Goal: Information Seeking & Learning: Learn about a topic

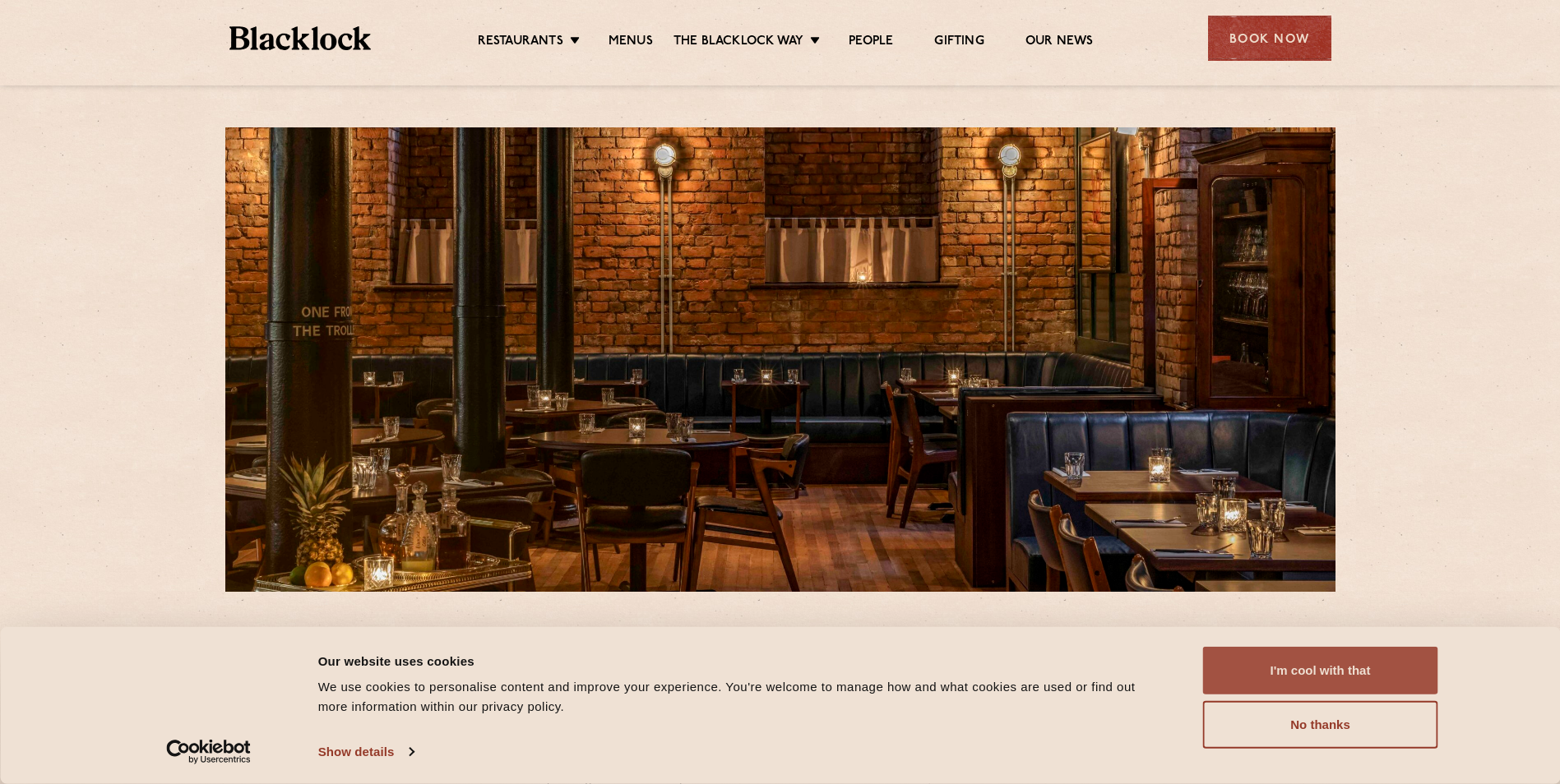
click at [1273, 670] on button "I'm cool with that" at bounding box center [1321, 671] width 235 height 47
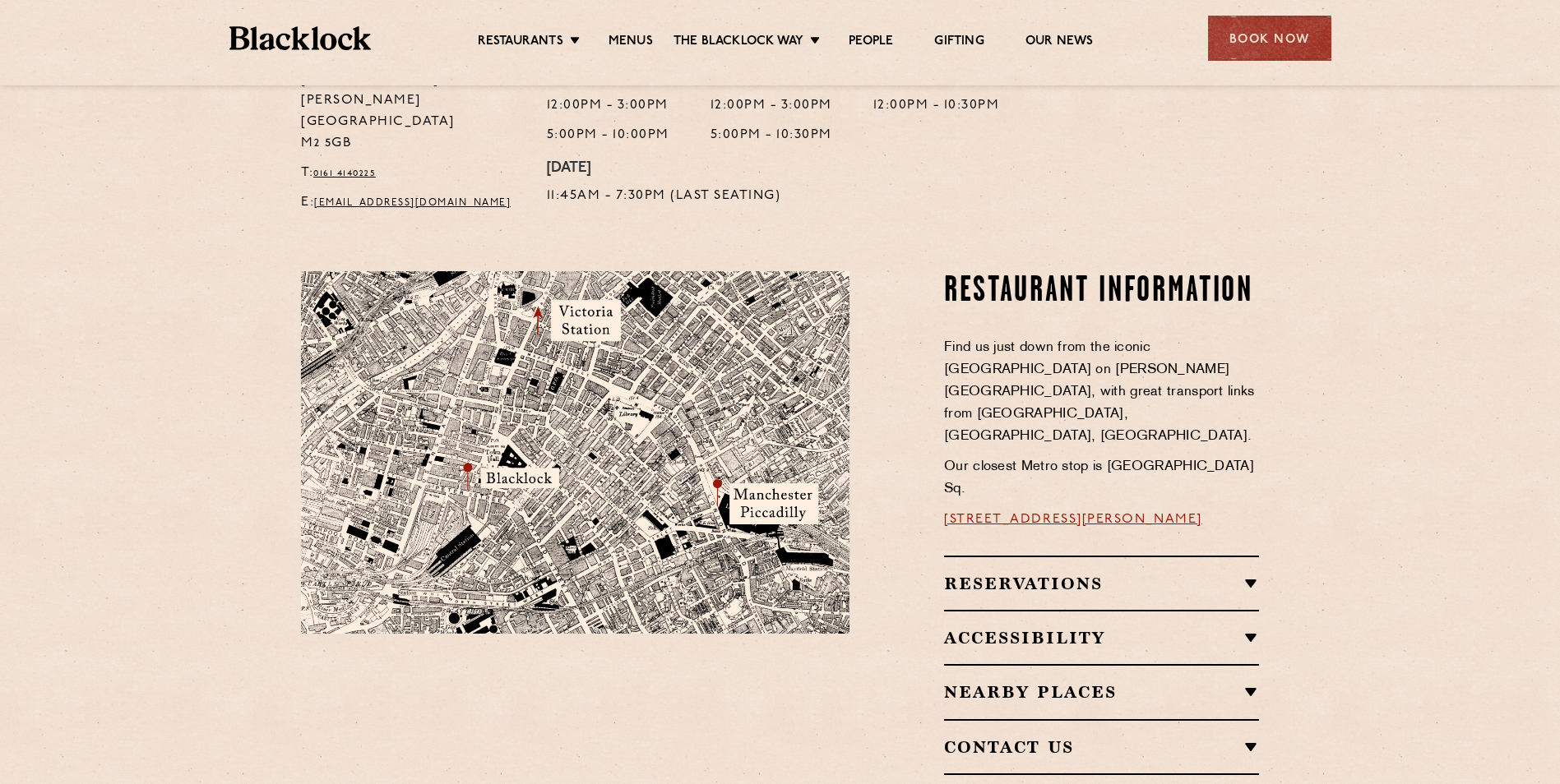
scroll to position [822, 0]
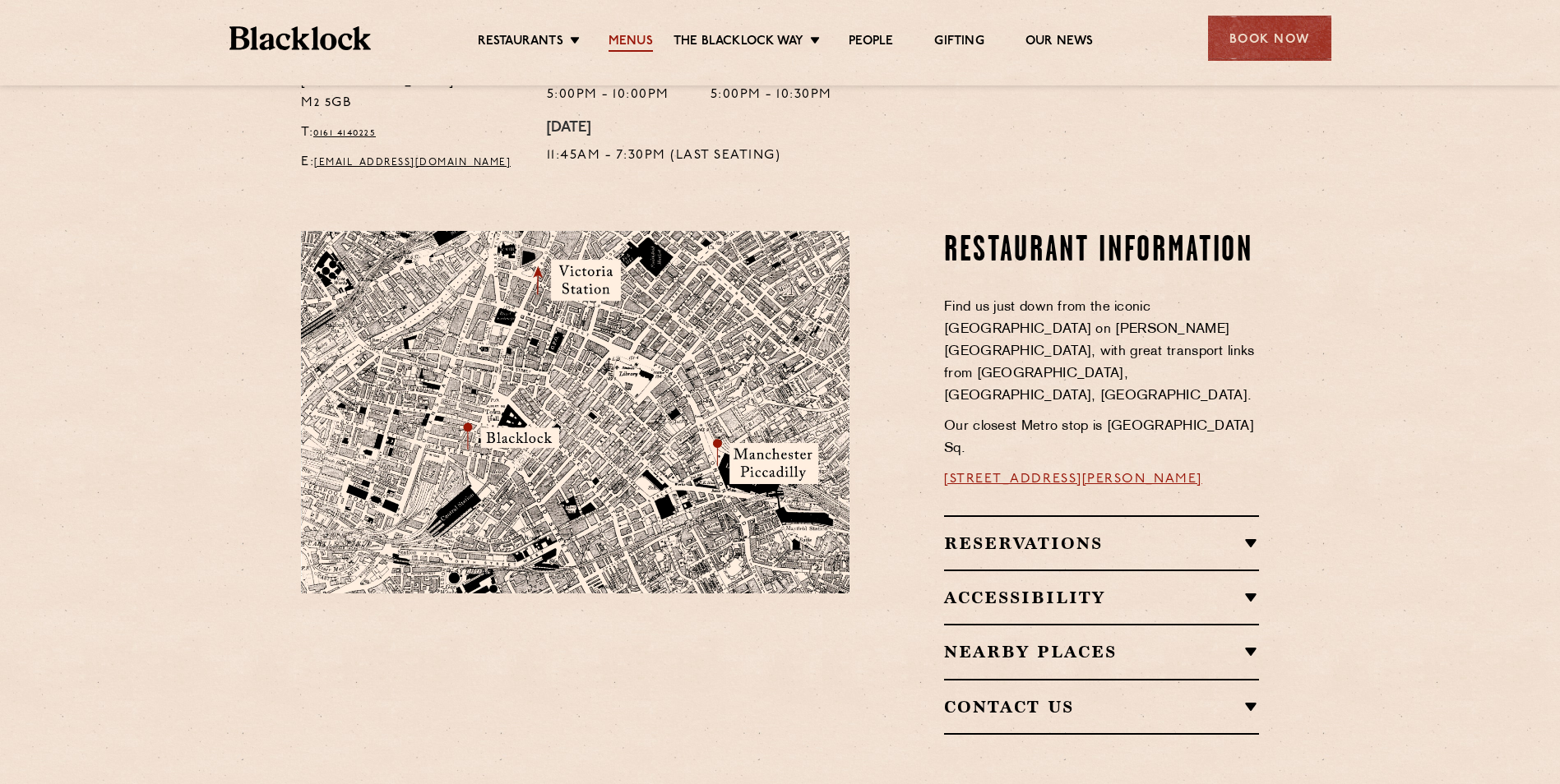
click at [623, 39] on link "Menus" at bounding box center [630, 42] width 45 height 18
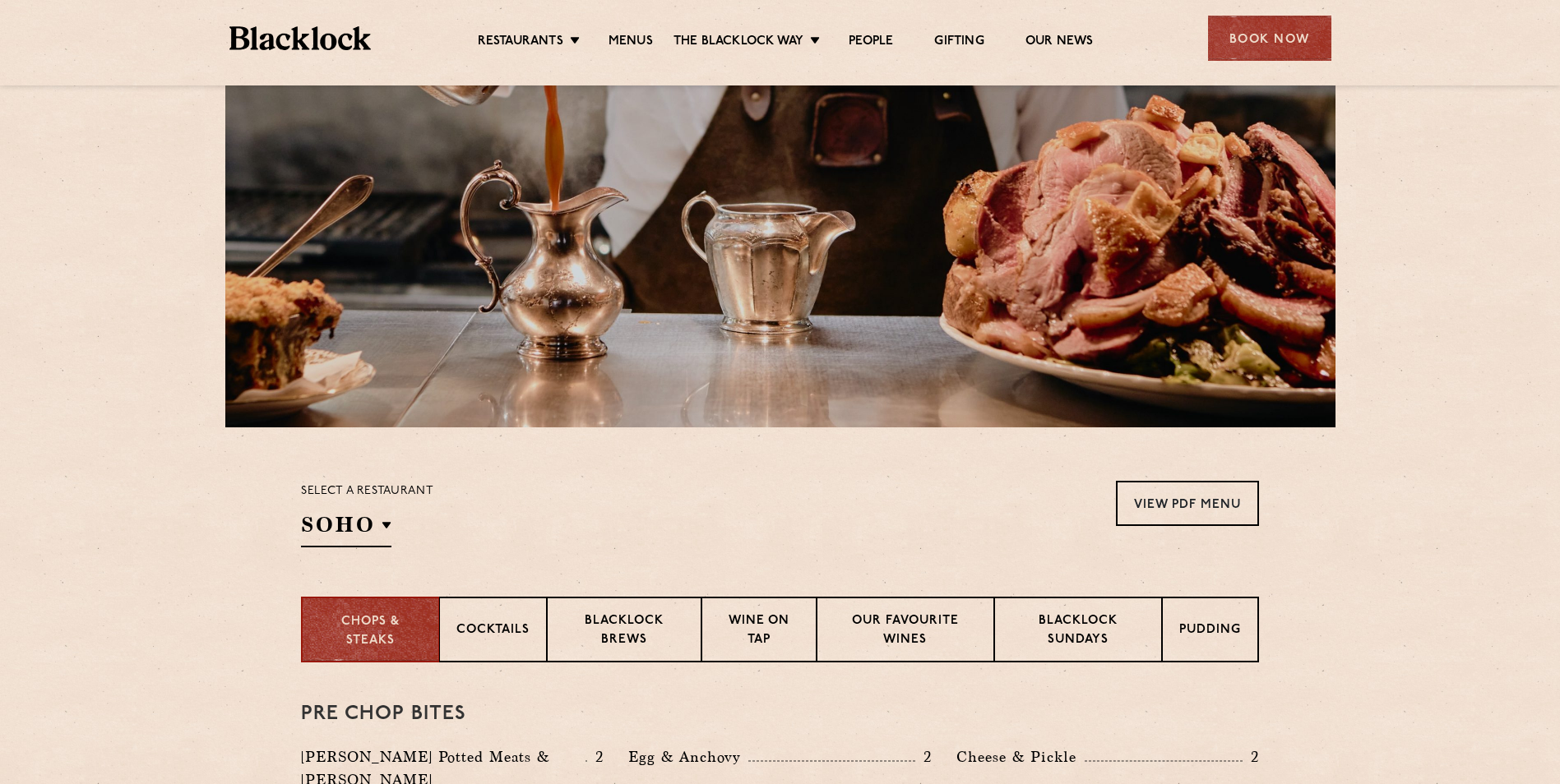
scroll to position [411, 0]
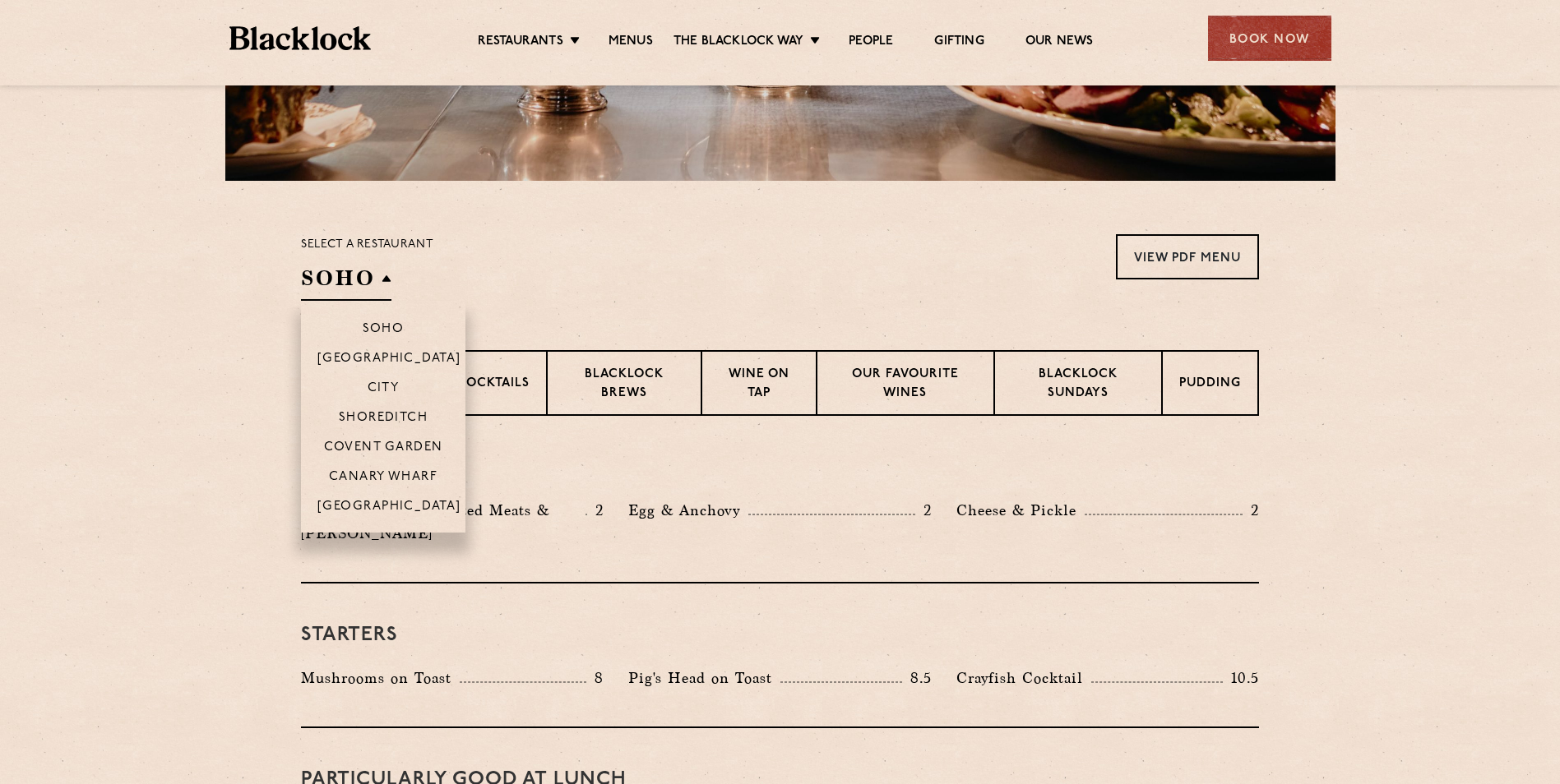
click at [328, 275] on h2 "SOHO" at bounding box center [345, 282] width 90 height 37
click at [360, 500] on p "[GEOGRAPHIC_DATA]" at bounding box center [389, 508] width 144 height 17
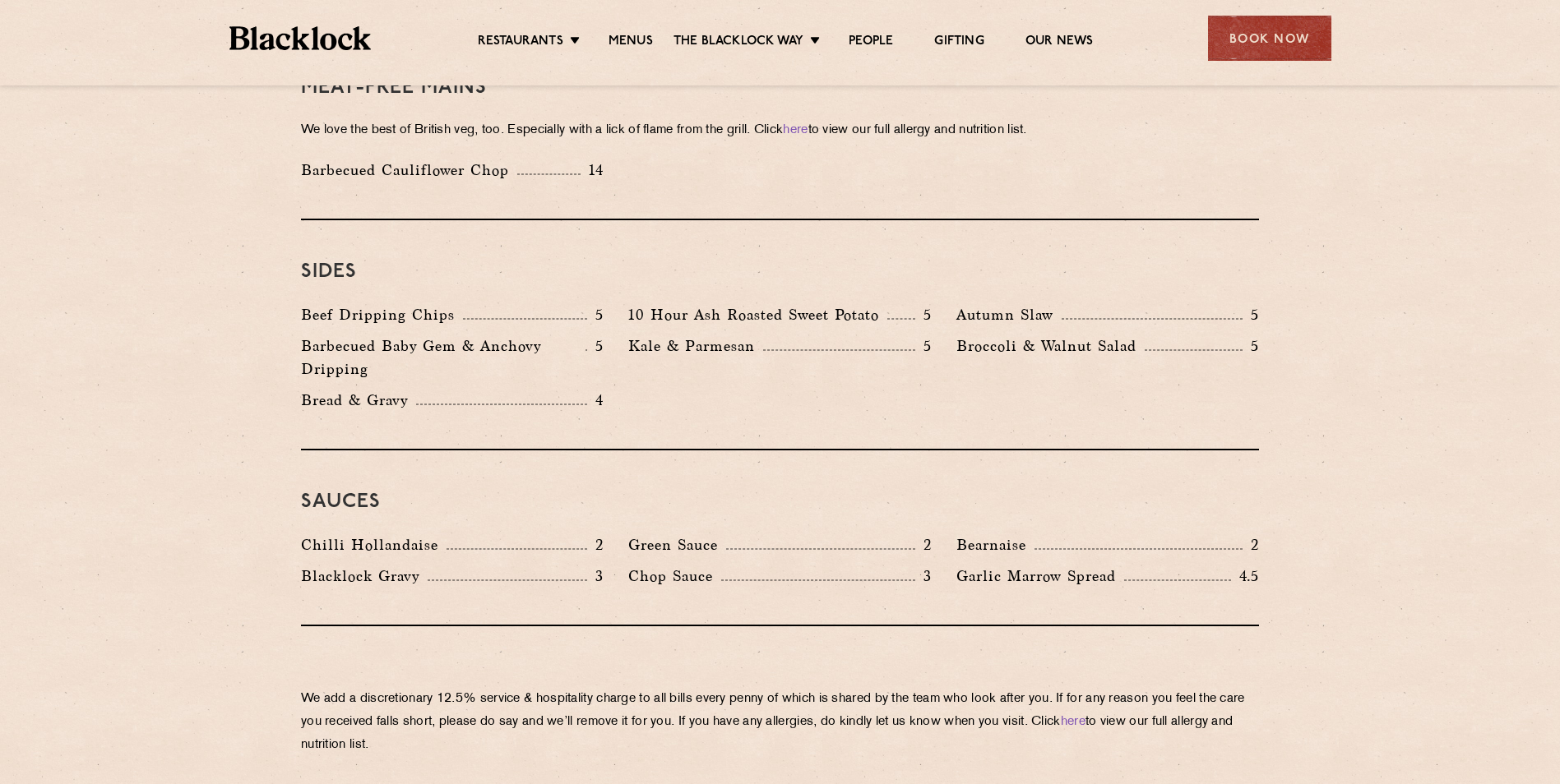
scroll to position [2384, 0]
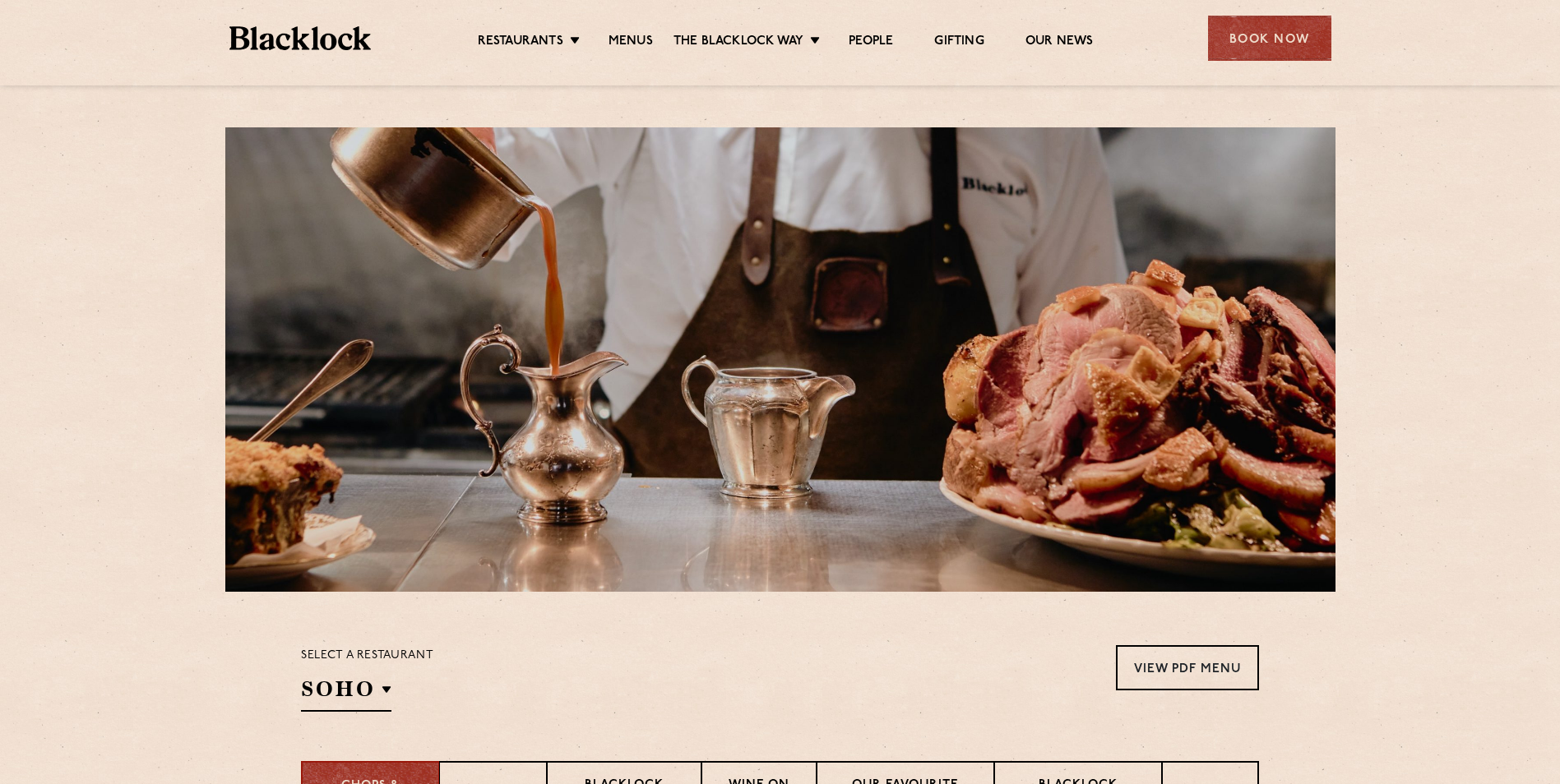
scroll to position [411, 0]
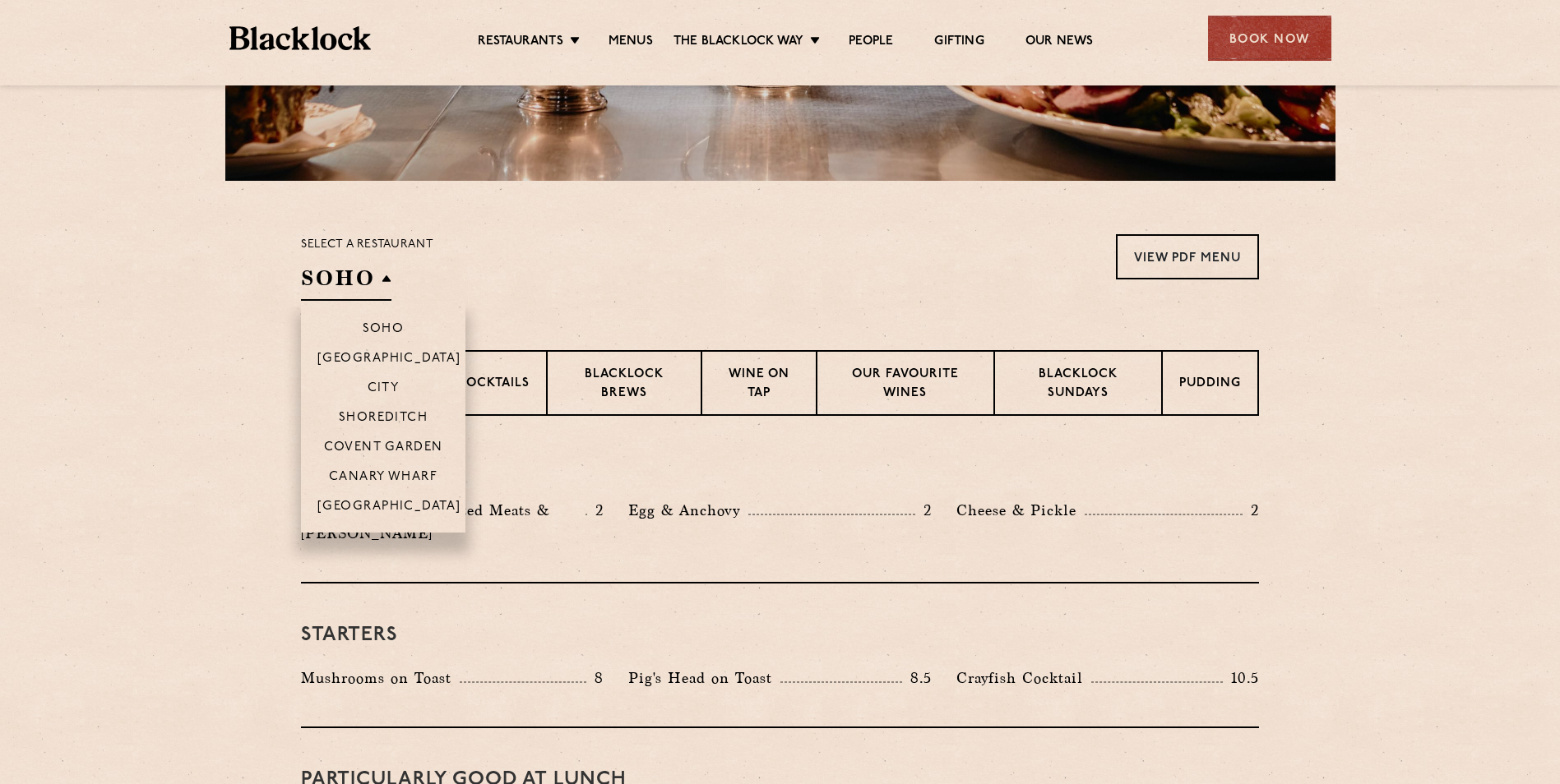
click at [380, 284] on h2 "SOHO" at bounding box center [345, 282] width 90 height 37
click at [361, 503] on p "[GEOGRAPHIC_DATA]" at bounding box center [389, 508] width 144 height 17
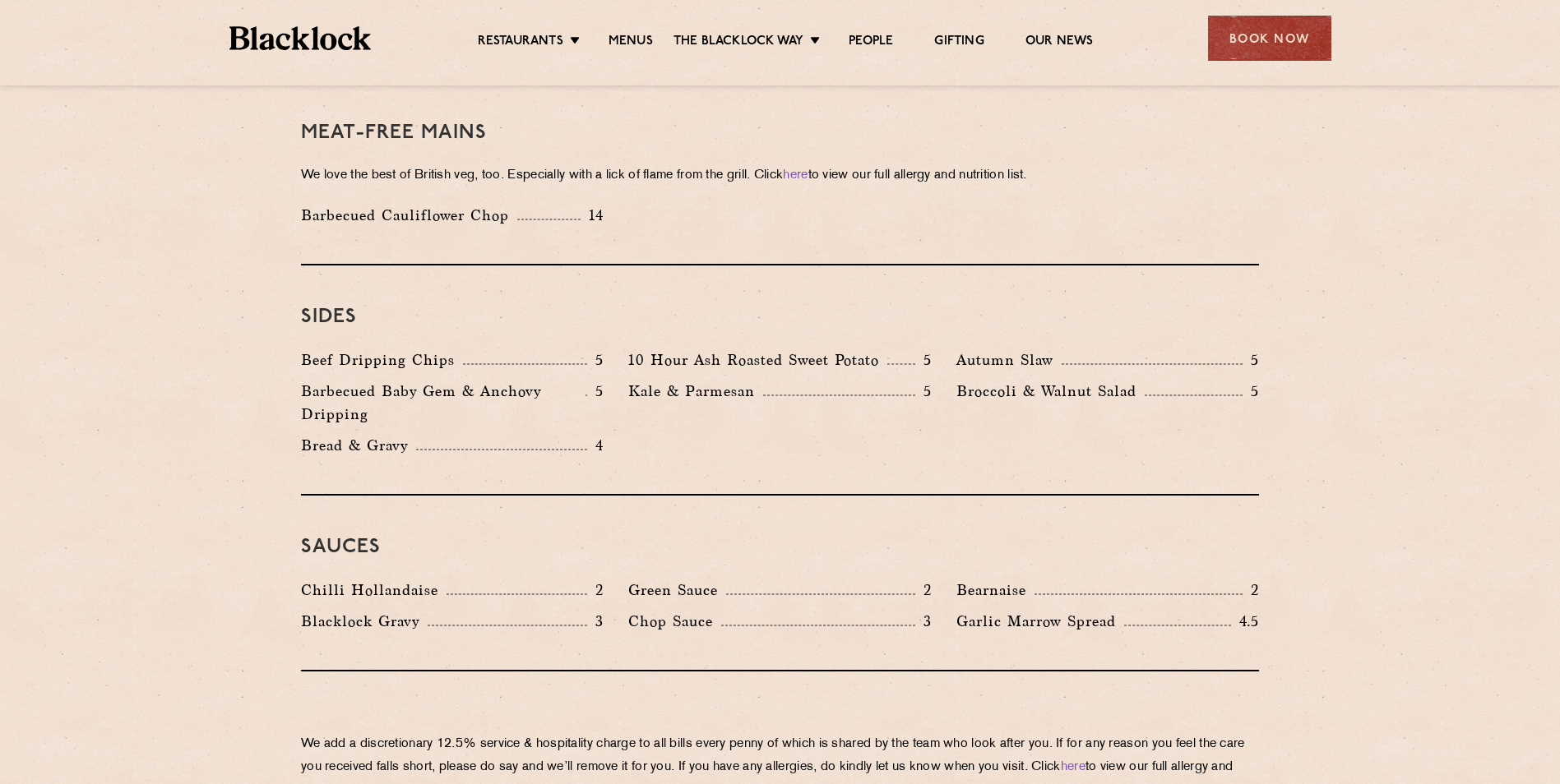
scroll to position [2384, 0]
